Goal: Task Accomplishment & Management: Complete application form

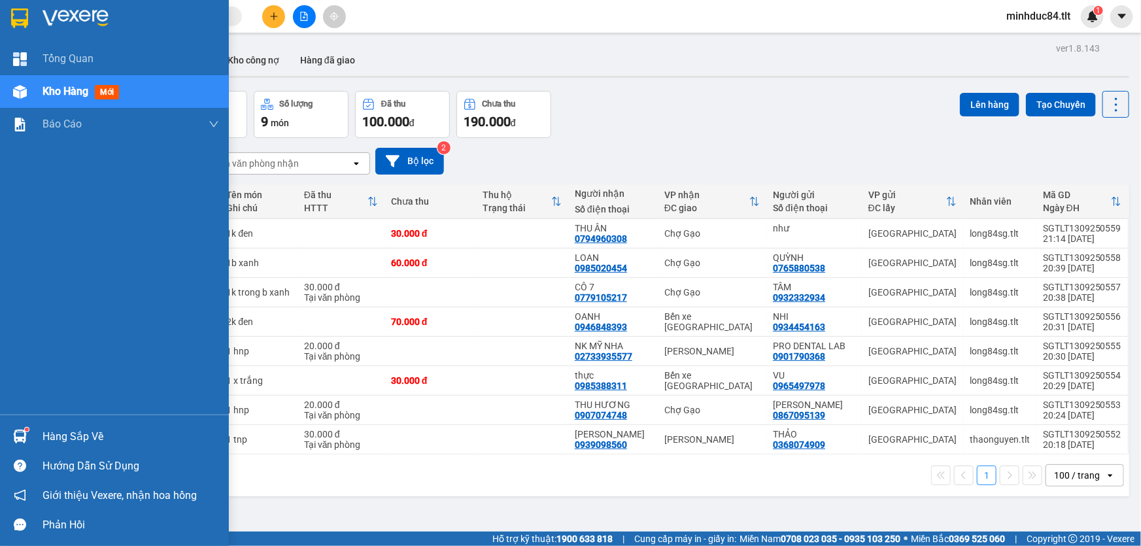
click at [69, 425] on div "Hàng sắp về" at bounding box center [114, 436] width 229 height 29
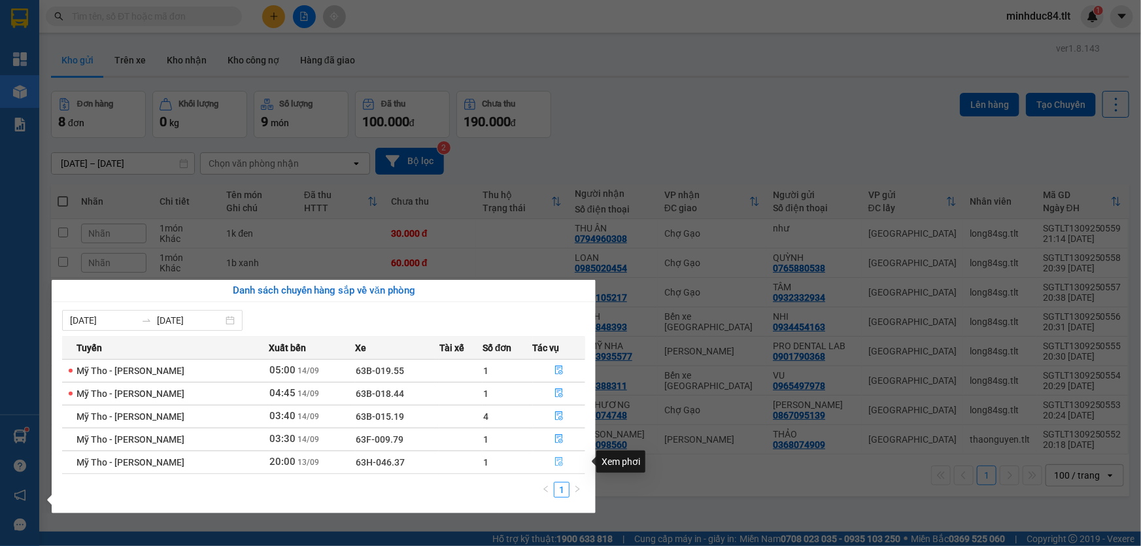
click at [555, 462] on icon "file-done" at bounding box center [559, 461] width 8 height 9
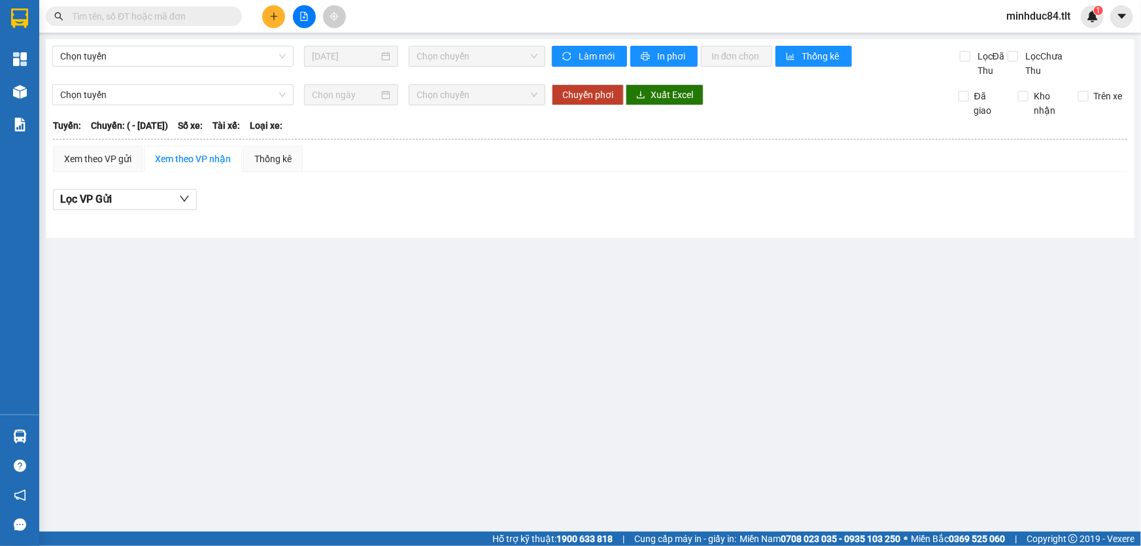
click at [569, 447] on main "Chọn tuyến [DATE] Chọn chuyến Làm mới In phơi In đơn chọn Thống kê Lọc Đã Thu L…" at bounding box center [570, 266] width 1141 height 532
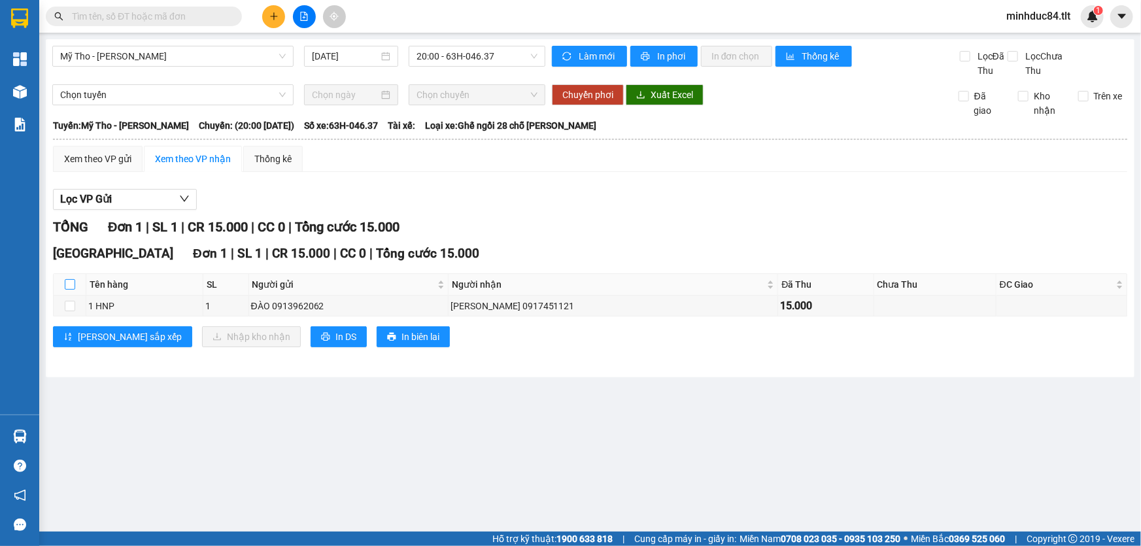
click at [67, 279] on input "checkbox" at bounding box center [70, 284] width 10 height 10
checkbox input "true"
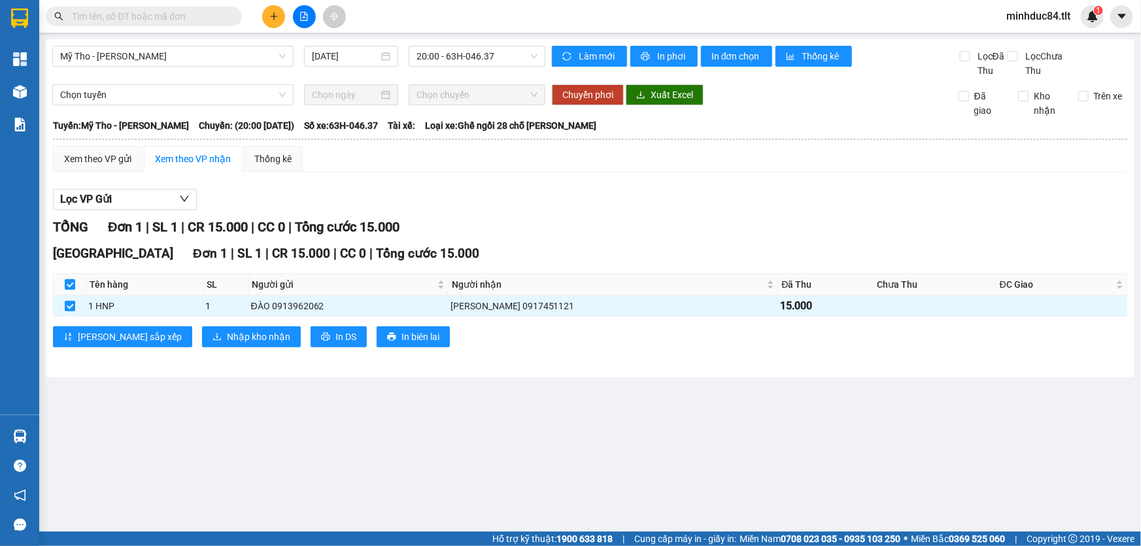
checkbox input "true"
click at [227, 334] on span "Nhập kho nhận" at bounding box center [258, 337] width 63 height 14
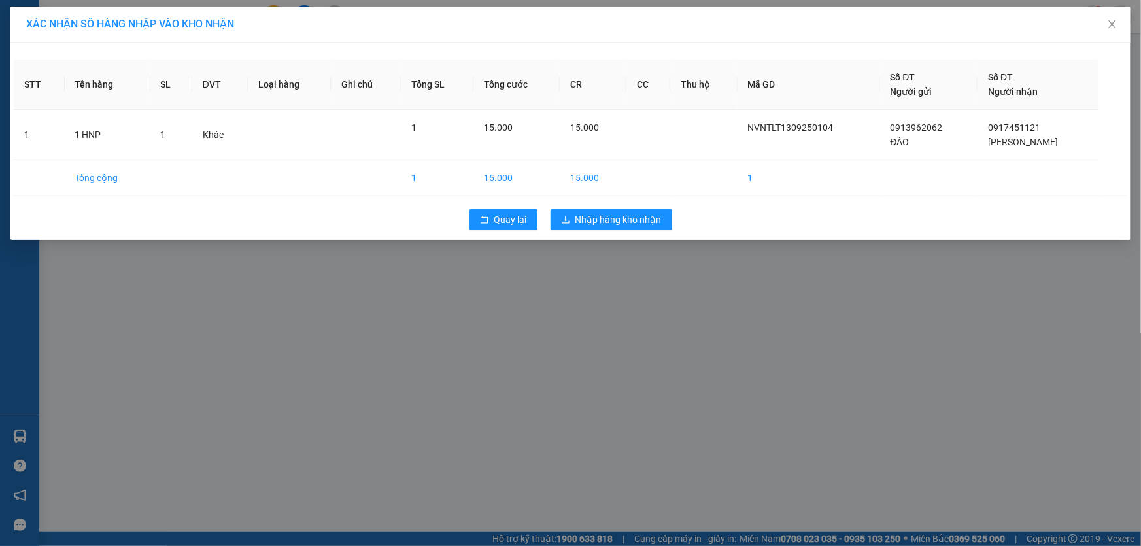
click at [663, 207] on div "Quay lại Nhập hàng kho nhận" at bounding box center [571, 220] width 1114 height 34
click at [651, 216] on span "Nhập hàng kho nhận" at bounding box center [618, 220] width 86 height 14
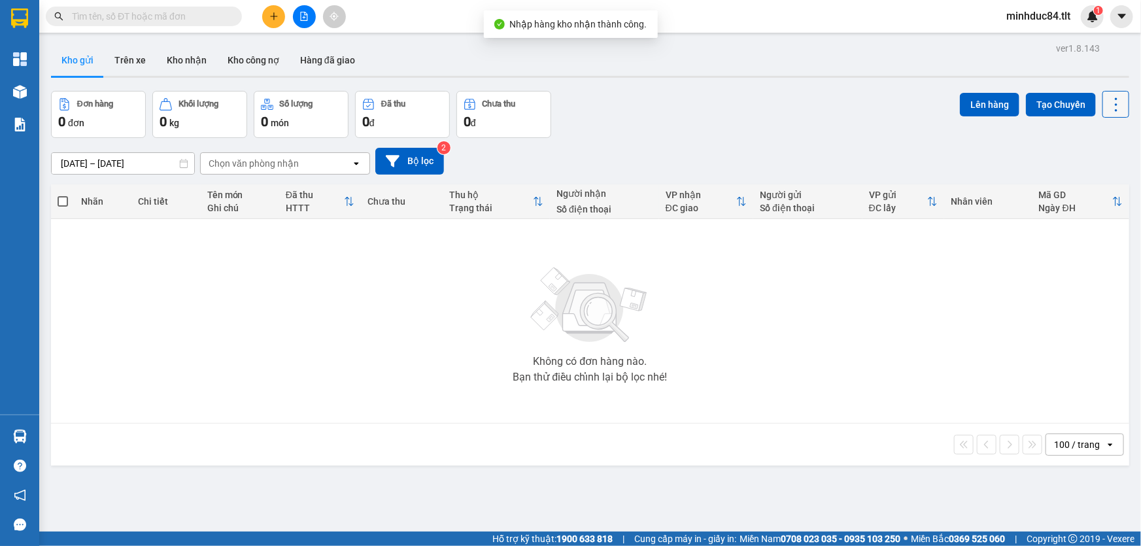
click at [1103, 100] on button at bounding box center [1116, 104] width 27 height 27
click at [1099, 189] on span "Làm mới" at bounding box center [1089, 186] width 36 height 13
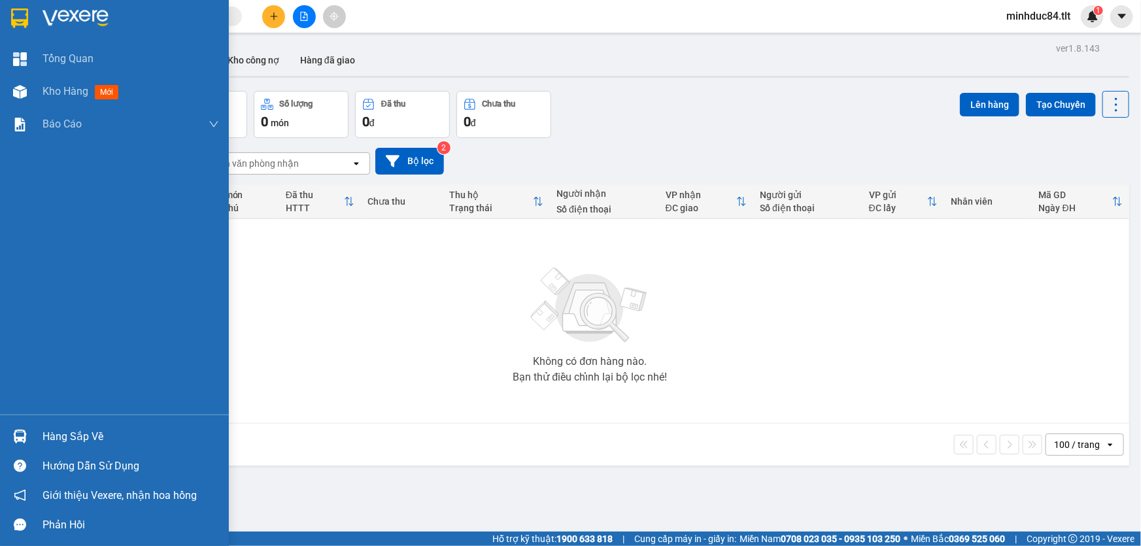
click at [54, 422] on div "Hàng sắp về" at bounding box center [114, 436] width 229 height 29
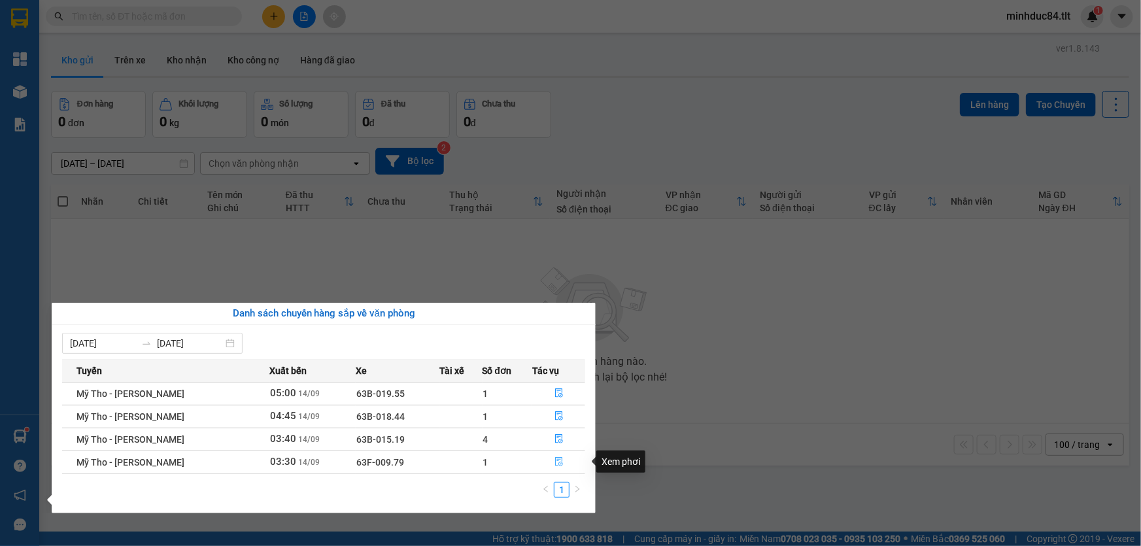
click at [555, 460] on icon "file-done" at bounding box center [559, 461] width 9 height 9
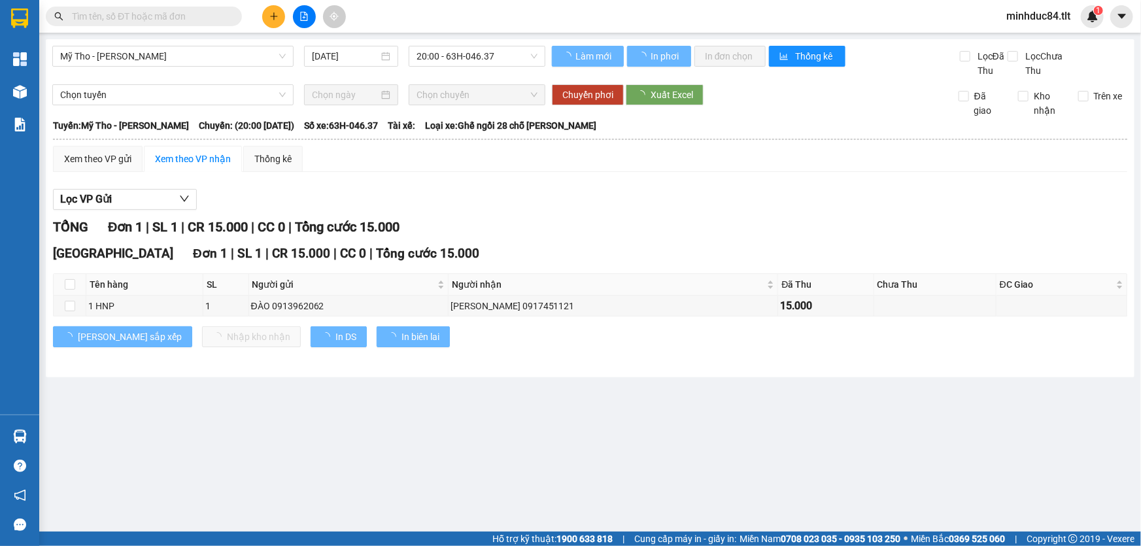
type input "[DATE]"
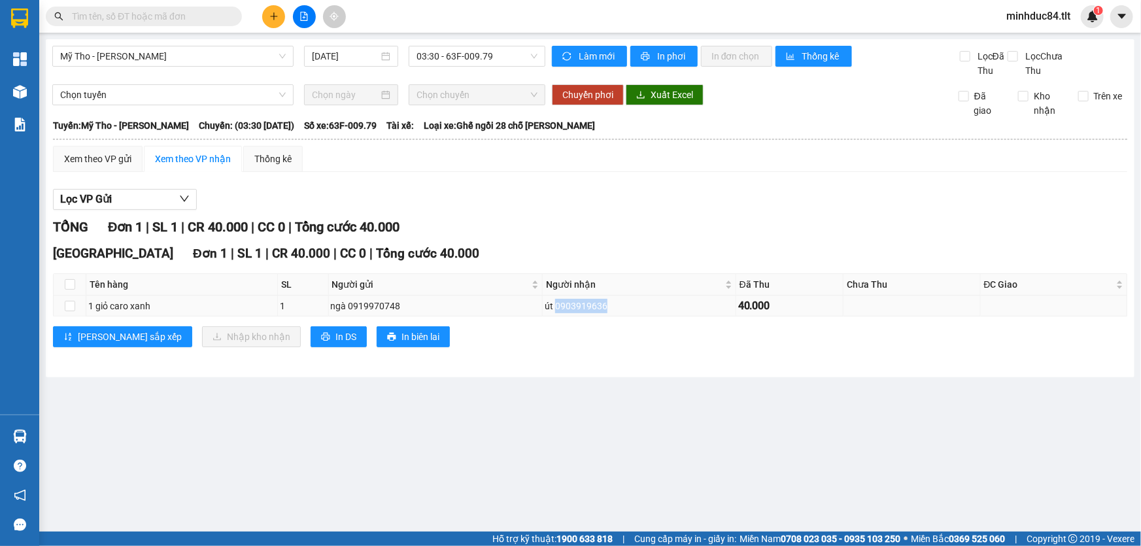
drag, startPoint x: 551, startPoint y: 307, endPoint x: 617, endPoint y: 309, distance: 66.7
click at [617, 309] on div "út 0903919636" at bounding box center [639, 306] width 189 height 14
copy div "0903919636"
click at [80, 279] on th at bounding box center [70, 285] width 33 height 22
click at [76, 282] on th at bounding box center [70, 285] width 33 height 22
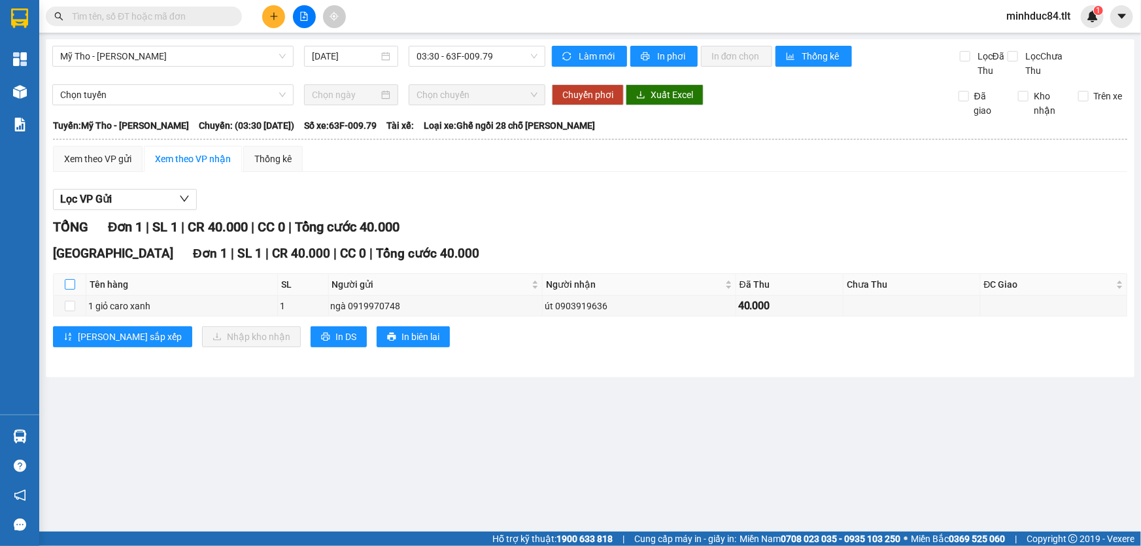
click at [73, 282] on input "checkbox" at bounding box center [70, 284] width 10 height 10
checkbox input "true"
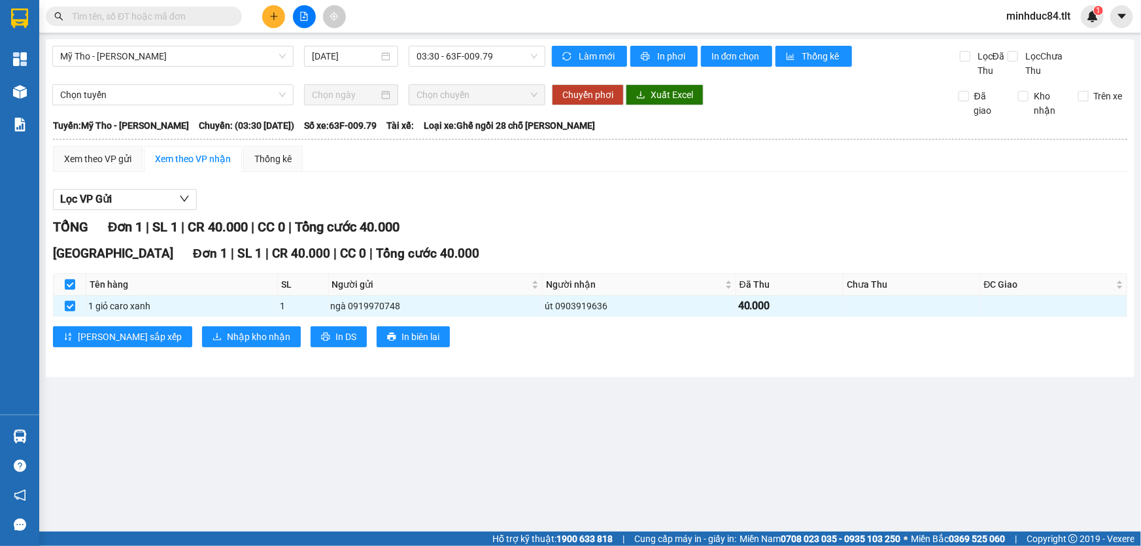
click at [154, 325] on div "[GEOGRAPHIC_DATA] Đơn 1 | SL 1 | CR 40.000 | CC 0 | Tổng cước 40.000 Tên hàng S…" at bounding box center [590, 300] width 1074 height 113
click at [227, 332] on span "Nhập kho nhận" at bounding box center [258, 337] width 63 height 14
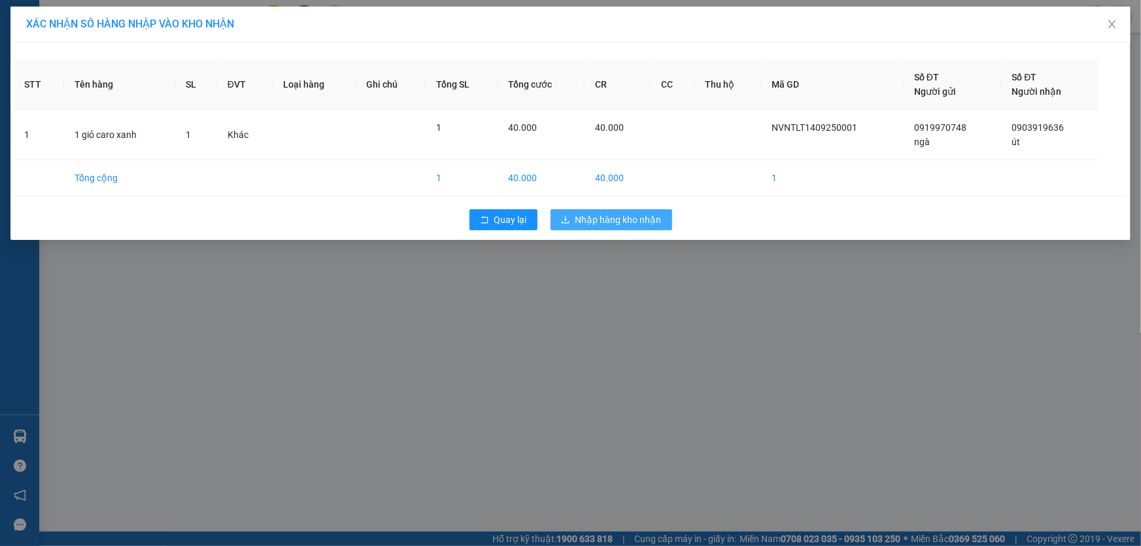
click at [569, 222] on icon "download" at bounding box center [566, 219] width 8 height 7
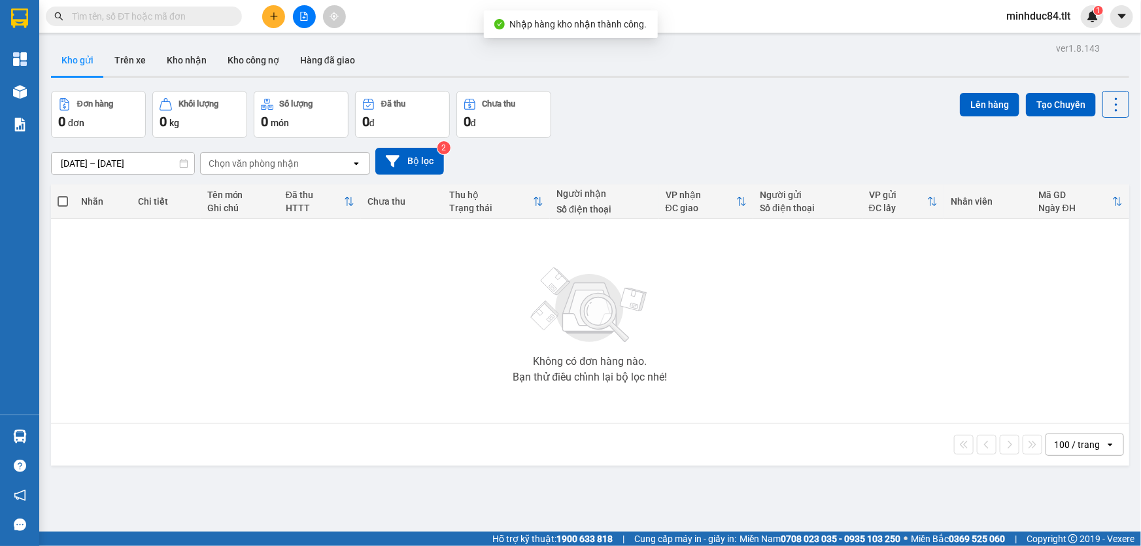
click at [186, 13] on input "text" at bounding box center [149, 16] width 154 height 14
paste input "0903919636"
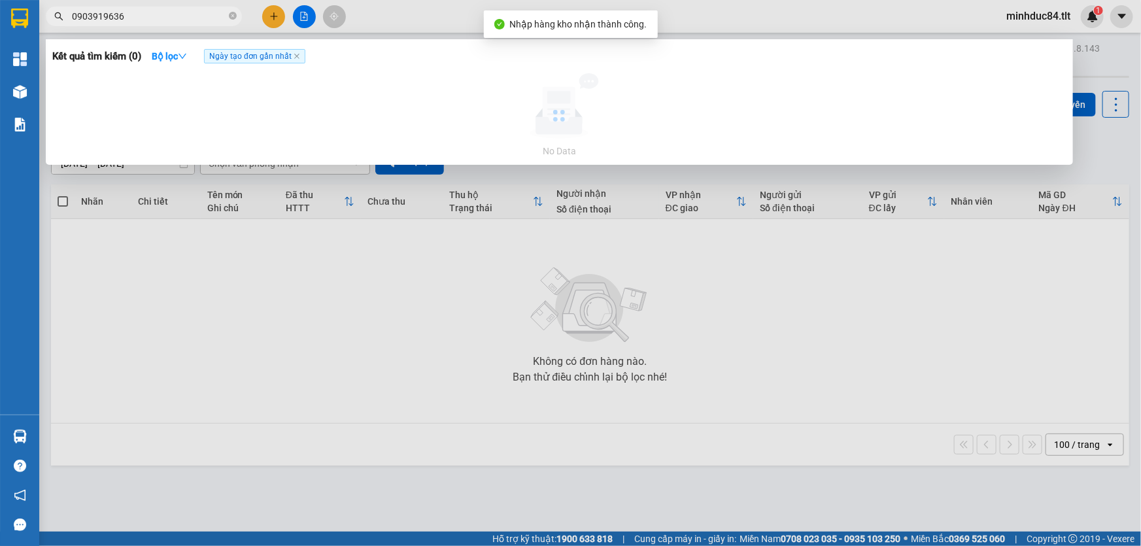
type input "0903919636"
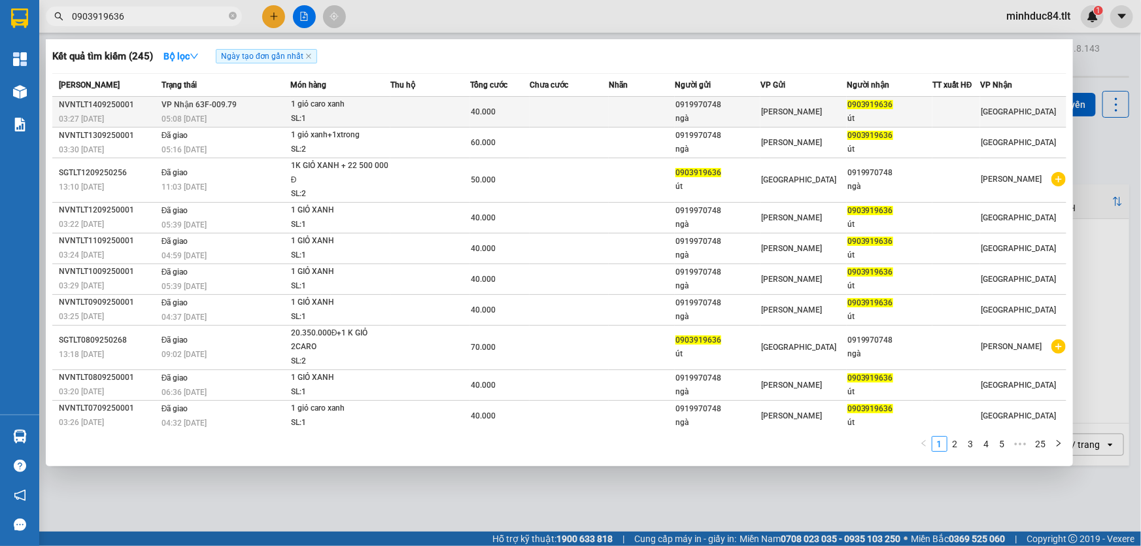
click at [318, 114] on div "SL: 1" at bounding box center [340, 119] width 98 height 14
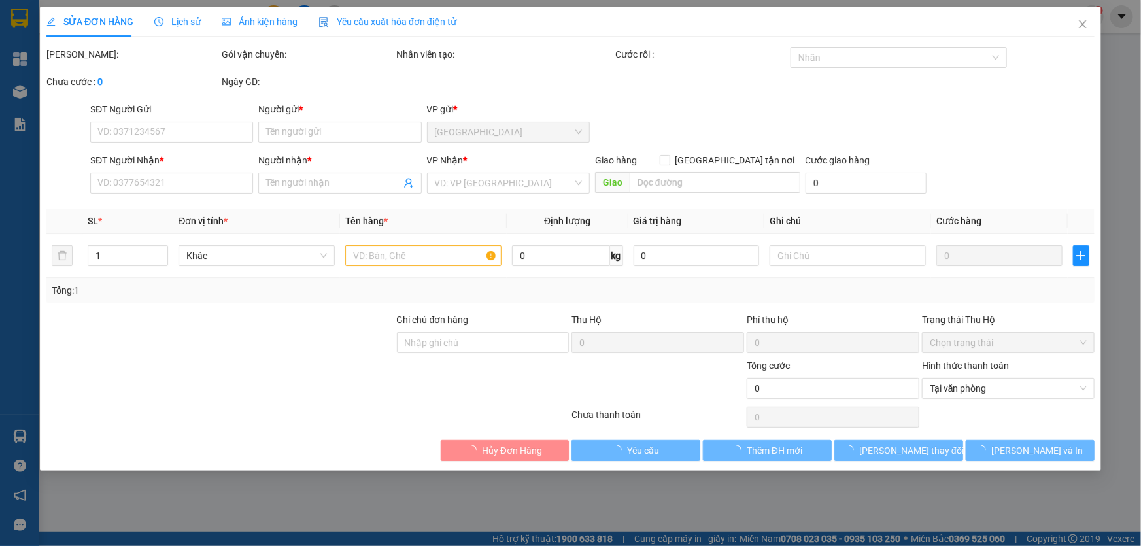
type input "0919970748"
type input "ngà"
type input "0903919636"
type input "út"
type input "40.000"
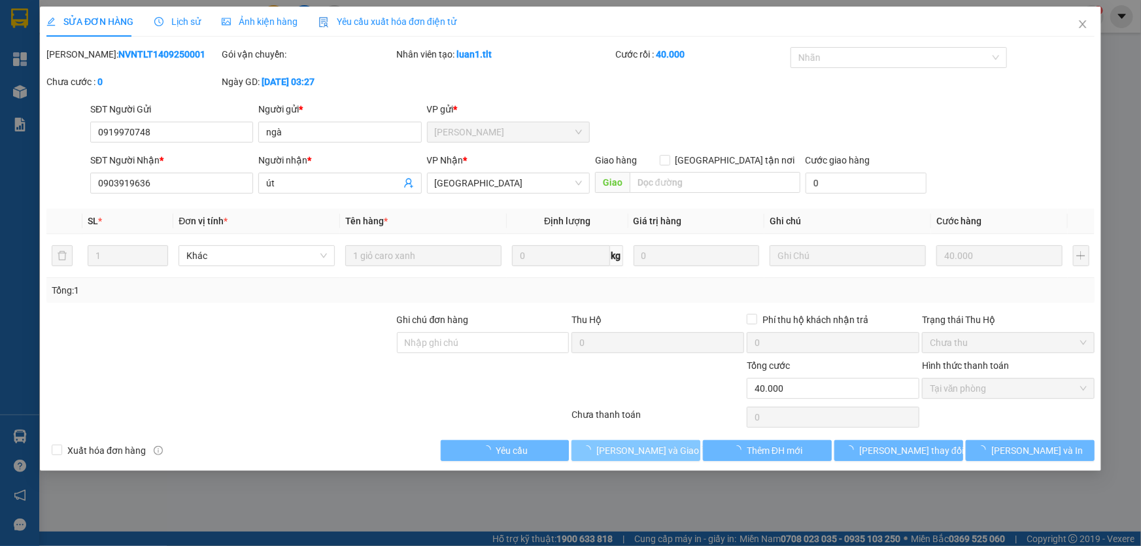
click at [632, 445] on span "[PERSON_NAME] và Giao hàng" at bounding box center [660, 450] width 126 height 14
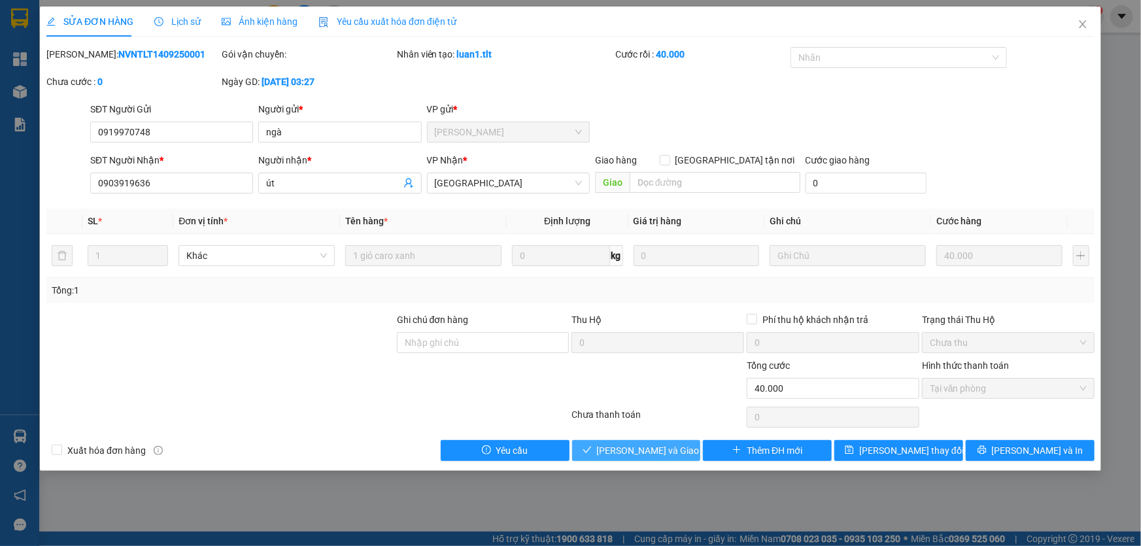
click at [632, 445] on span "[PERSON_NAME] và Giao hàng" at bounding box center [660, 450] width 126 height 14
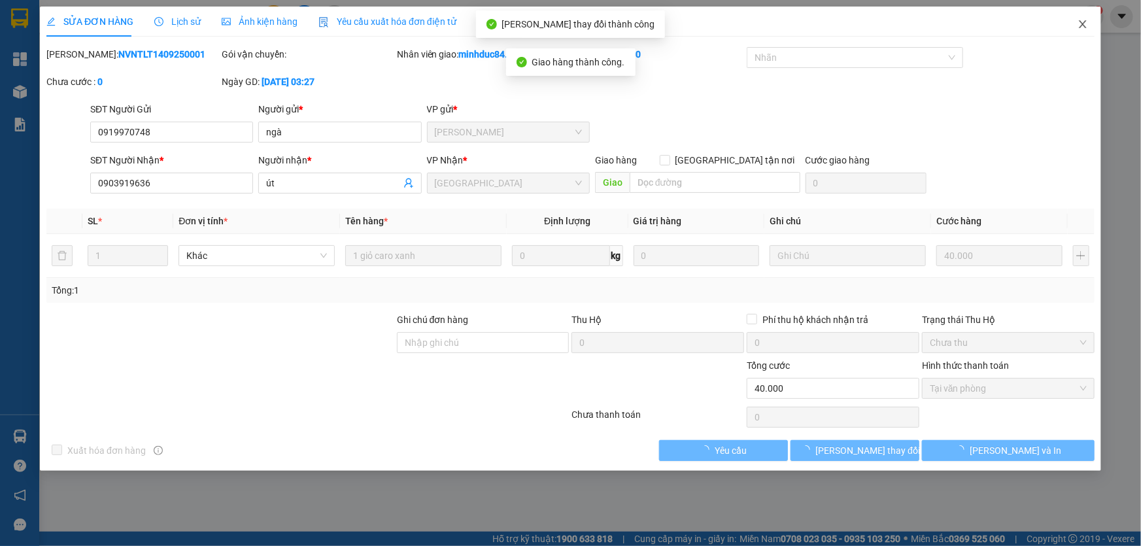
click at [1080, 22] on icon "close" at bounding box center [1082, 24] width 7 height 8
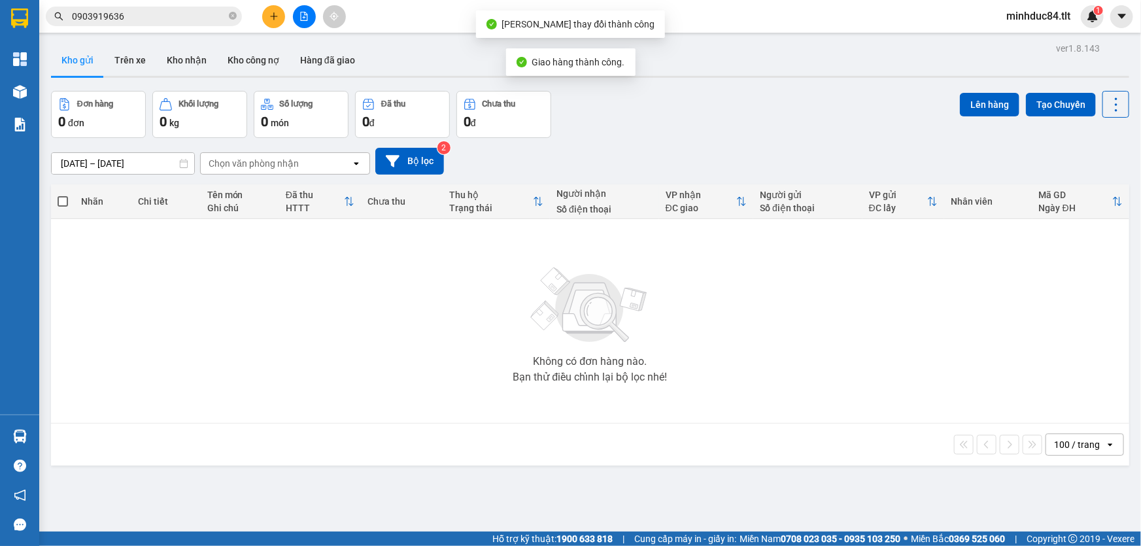
click at [191, 20] on input "0903919636" at bounding box center [149, 16] width 154 height 14
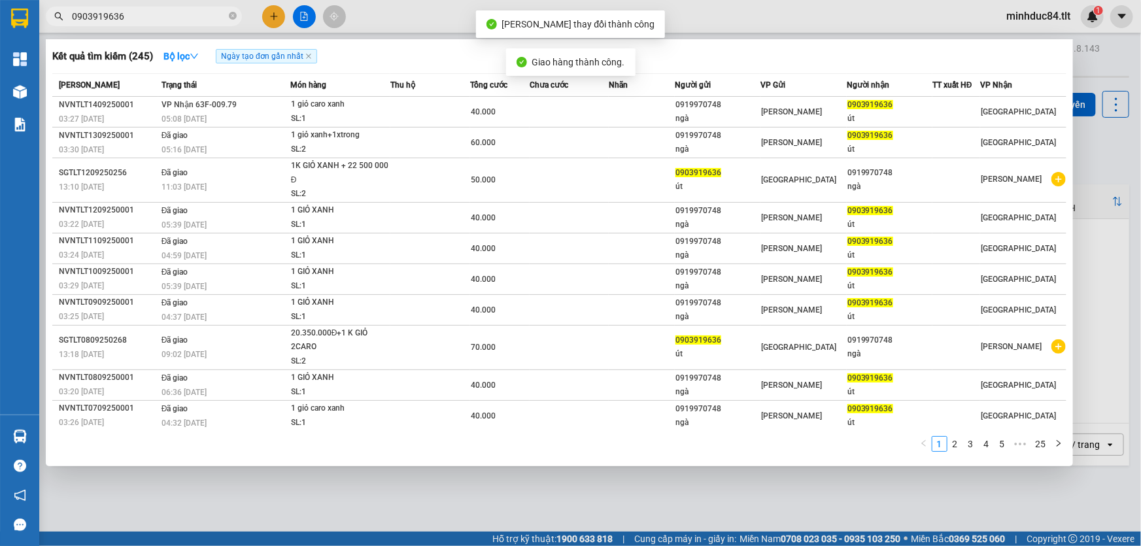
click at [191, 20] on input "0903919636" at bounding box center [149, 16] width 154 height 14
click at [311, 59] on icon "close" at bounding box center [308, 56] width 7 height 7
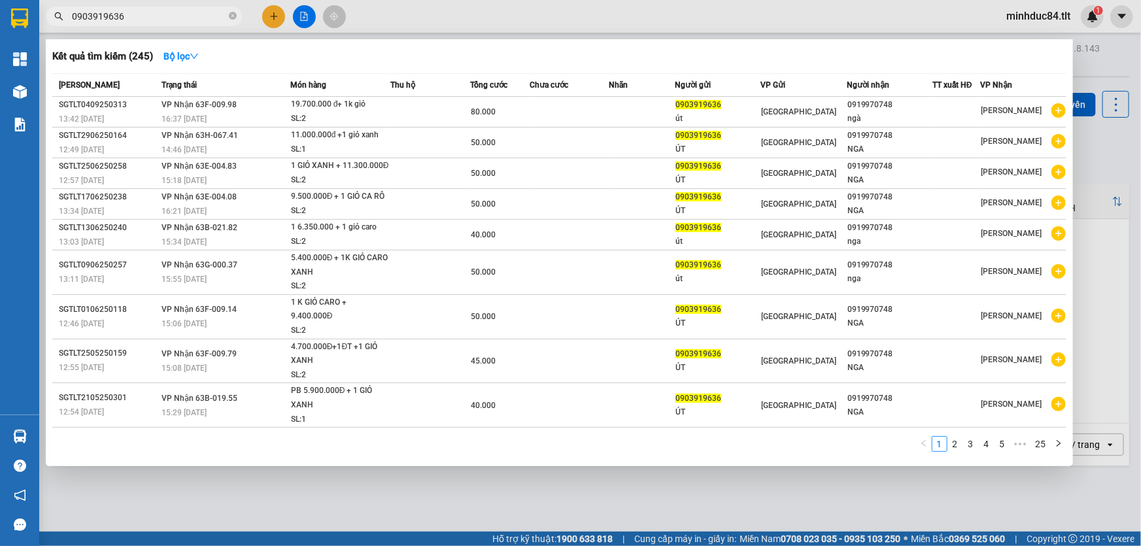
click at [332, 456] on div "1 2 3 4 5 ••• 25" at bounding box center [559, 448] width 1014 height 24
drag, startPoint x: 171, startPoint y: 508, endPoint x: 63, endPoint y: 445, distance: 125.2
click at [170, 508] on div at bounding box center [570, 273] width 1141 height 546
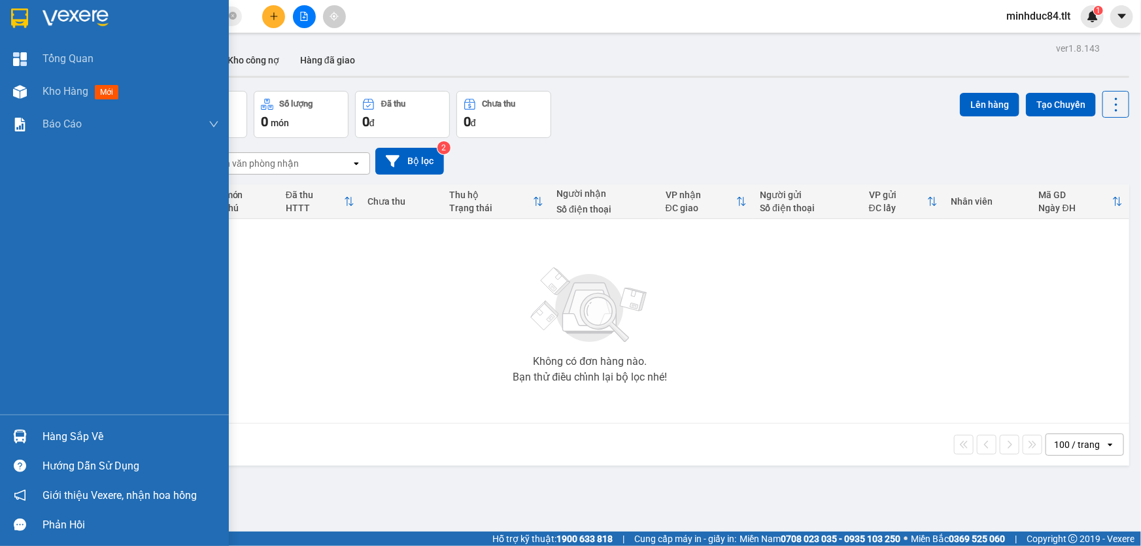
click at [59, 425] on div "Hàng sắp về" at bounding box center [114, 436] width 229 height 29
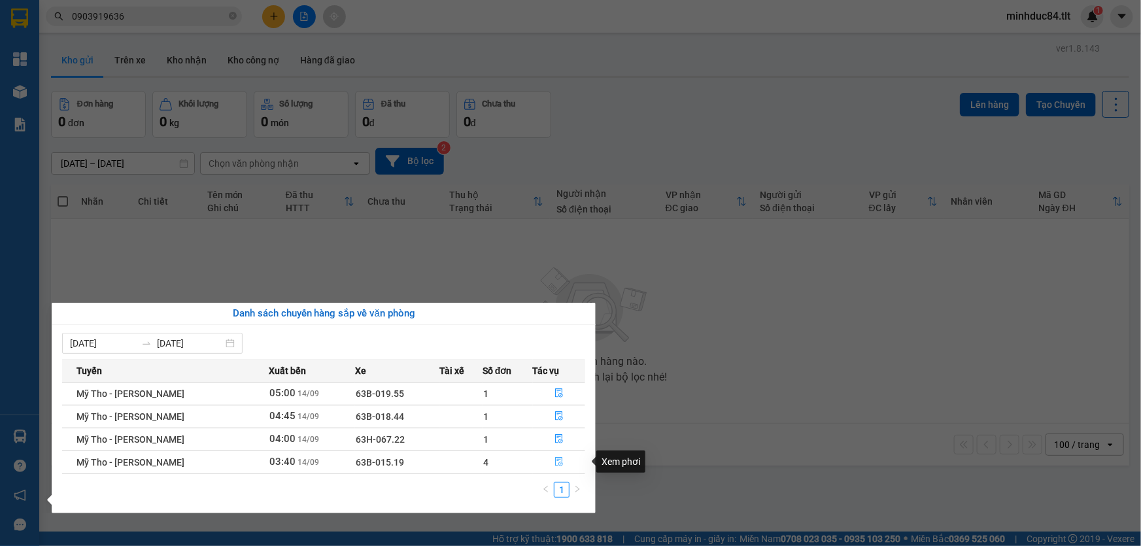
click at [558, 464] on icon "file-done" at bounding box center [559, 461] width 9 height 9
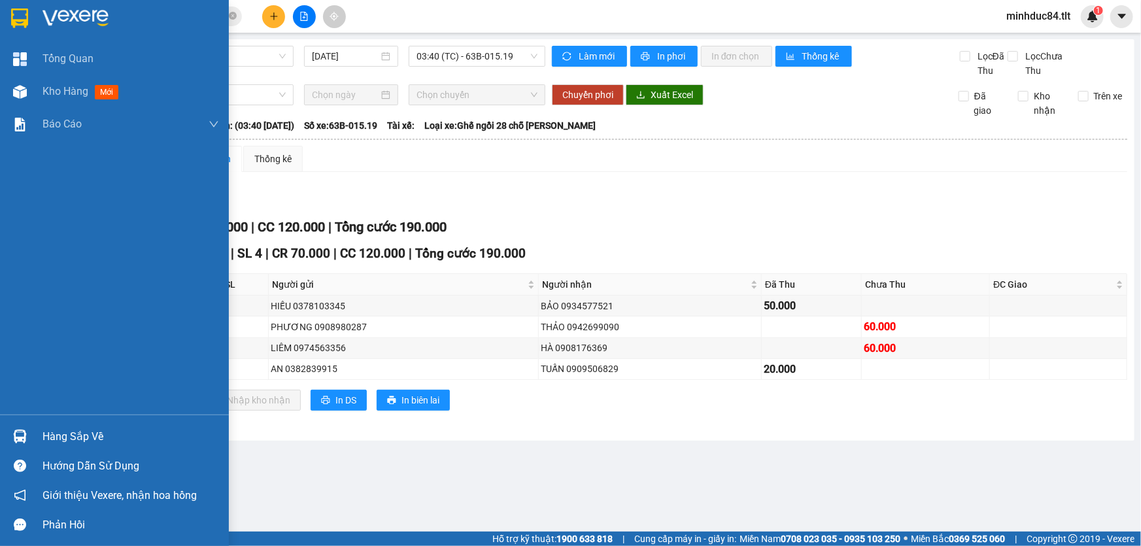
click at [46, 447] on div "Hàng sắp về" at bounding box center [114, 436] width 229 height 29
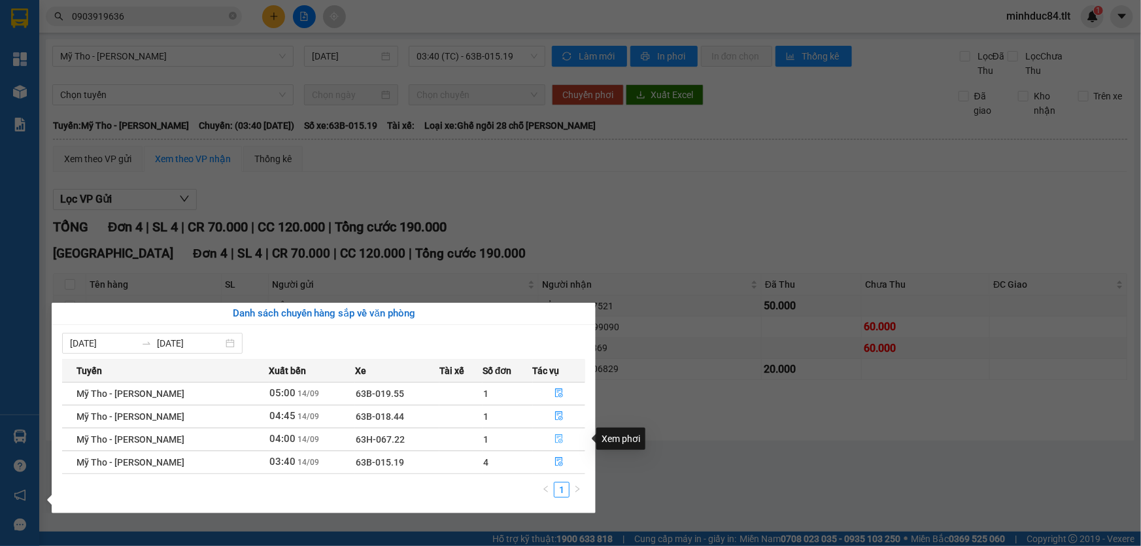
click at [557, 437] on icon "file-done" at bounding box center [559, 438] width 8 height 9
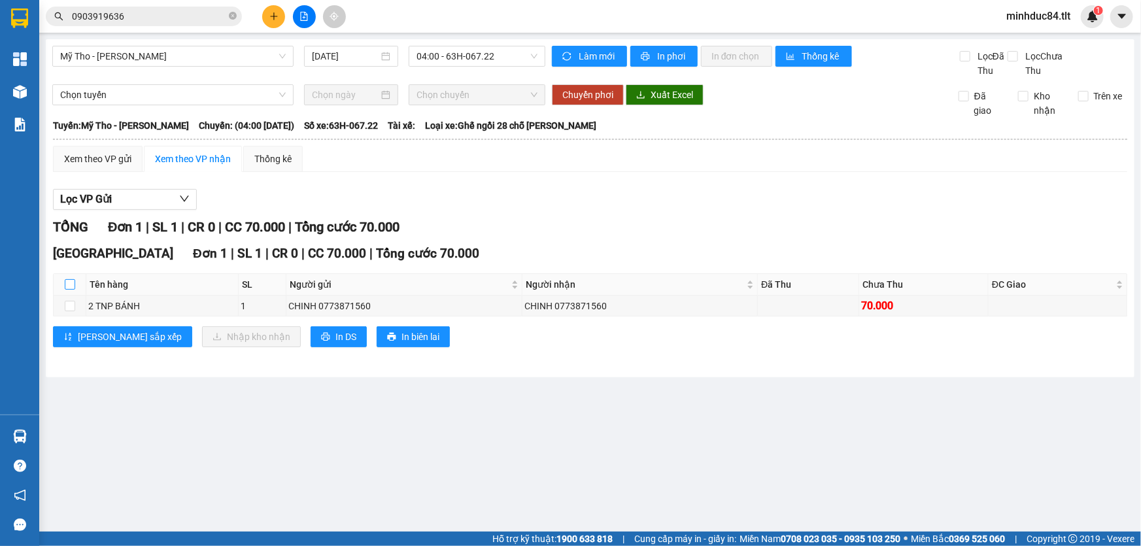
click at [71, 289] on input "checkbox" at bounding box center [70, 284] width 10 height 10
checkbox input "true"
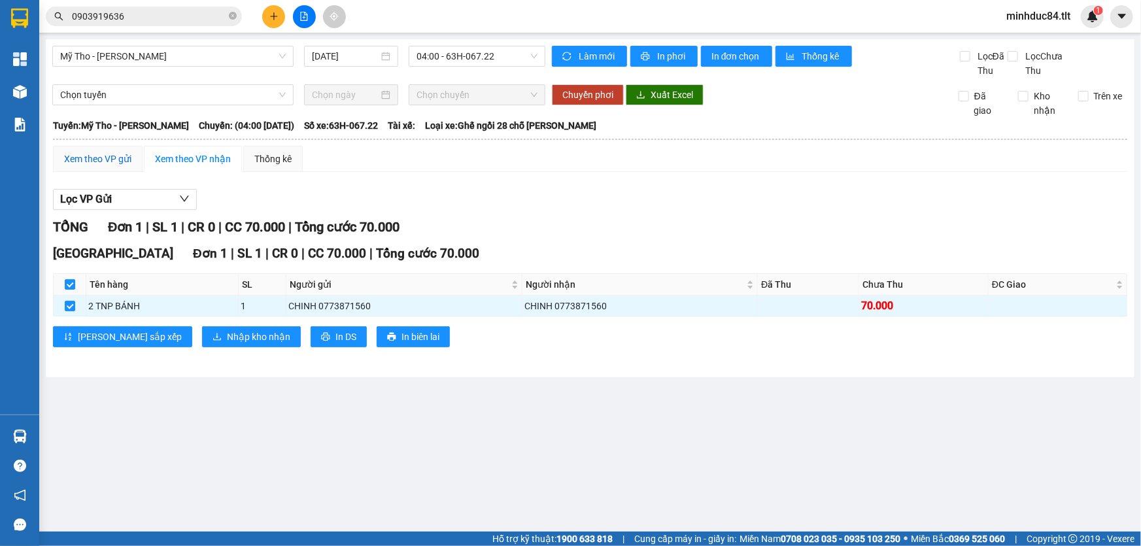
click at [105, 158] on div "Xem theo VP gửi" at bounding box center [97, 159] width 67 height 14
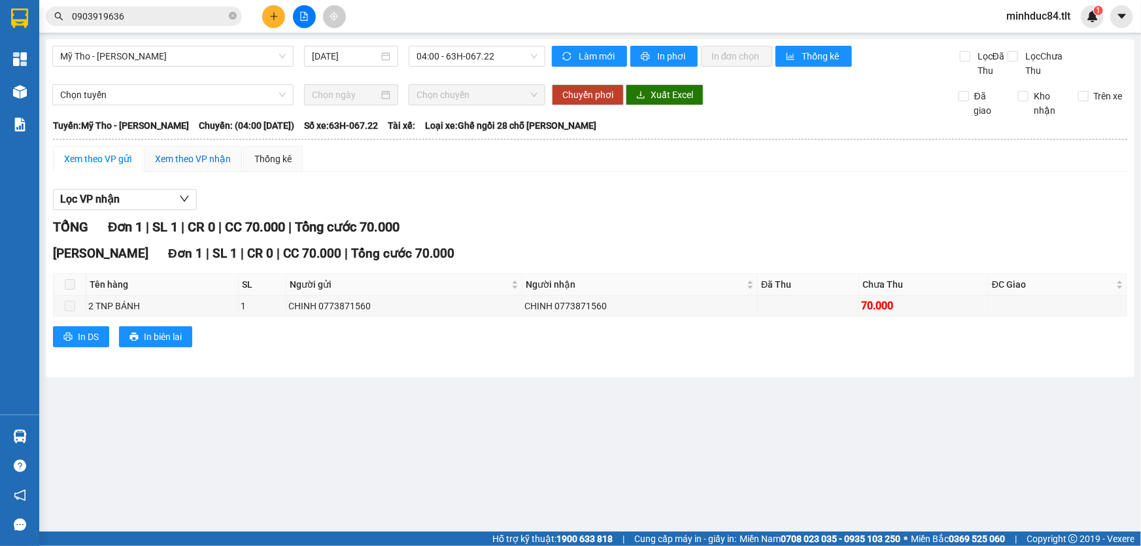
click at [205, 161] on div "Xem theo VP nhận" at bounding box center [193, 159] width 76 height 14
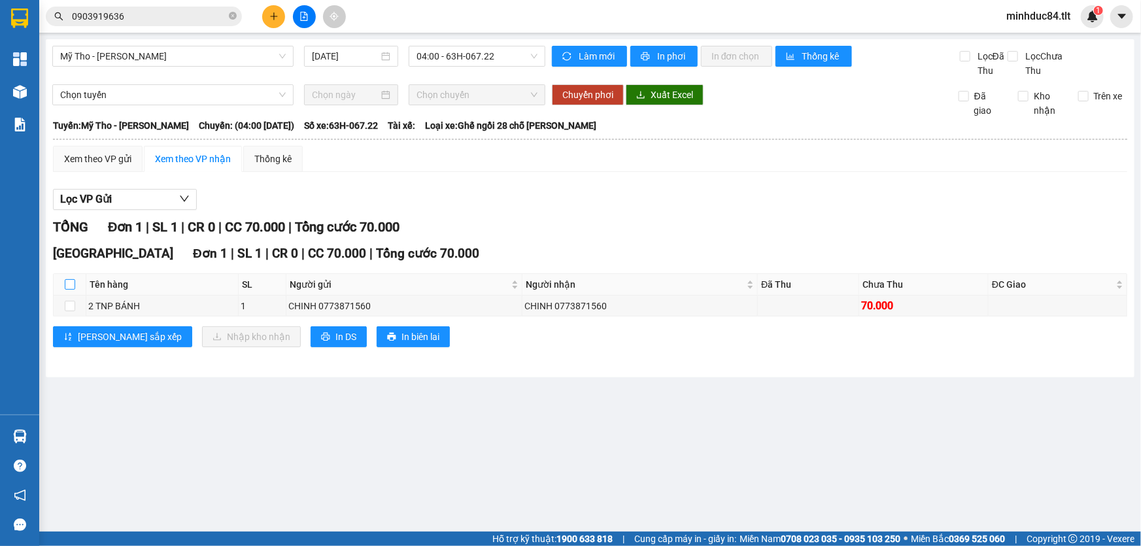
click at [69, 281] on input "checkbox" at bounding box center [70, 284] width 10 height 10
checkbox input "true"
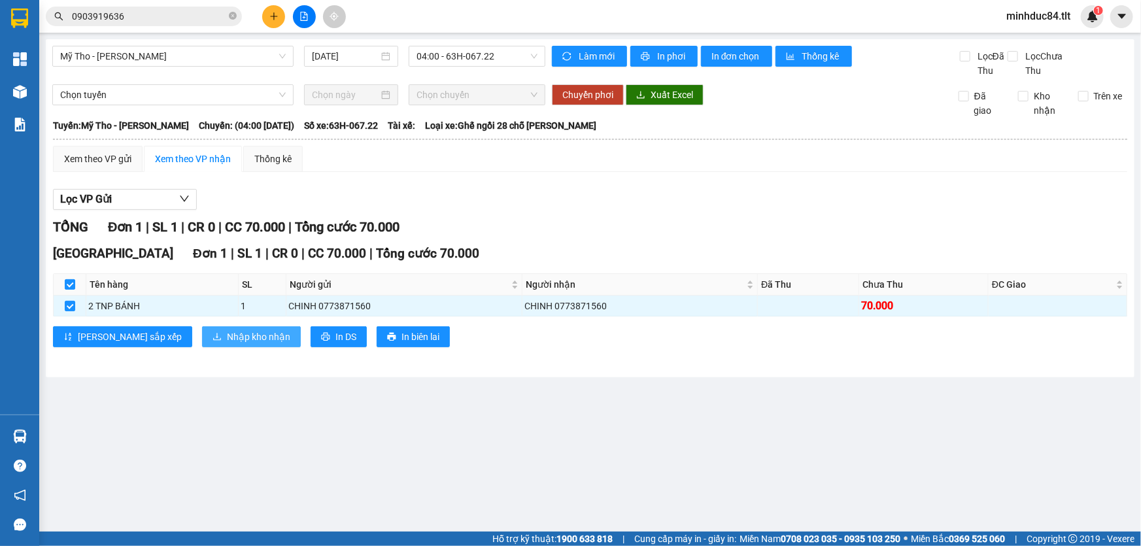
click at [227, 332] on span "Nhập kho nhận" at bounding box center [258, 337] width 63 height 14
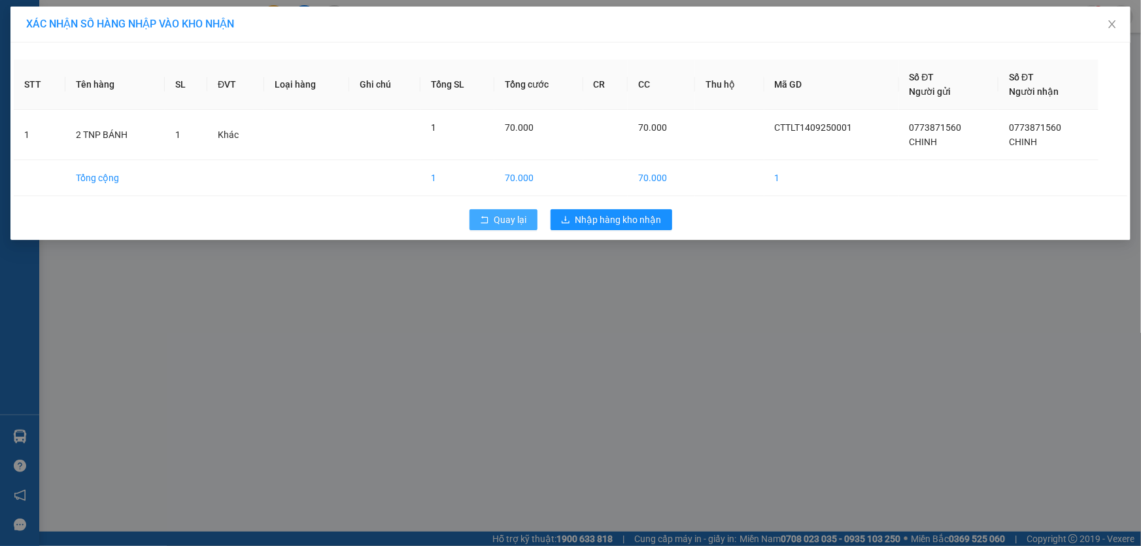
click at [507, 218] on span "Quay lại" at bounding box center [510, 220] width 33 height 14
